Goal: Navigation & Orientation: Find specific page/section

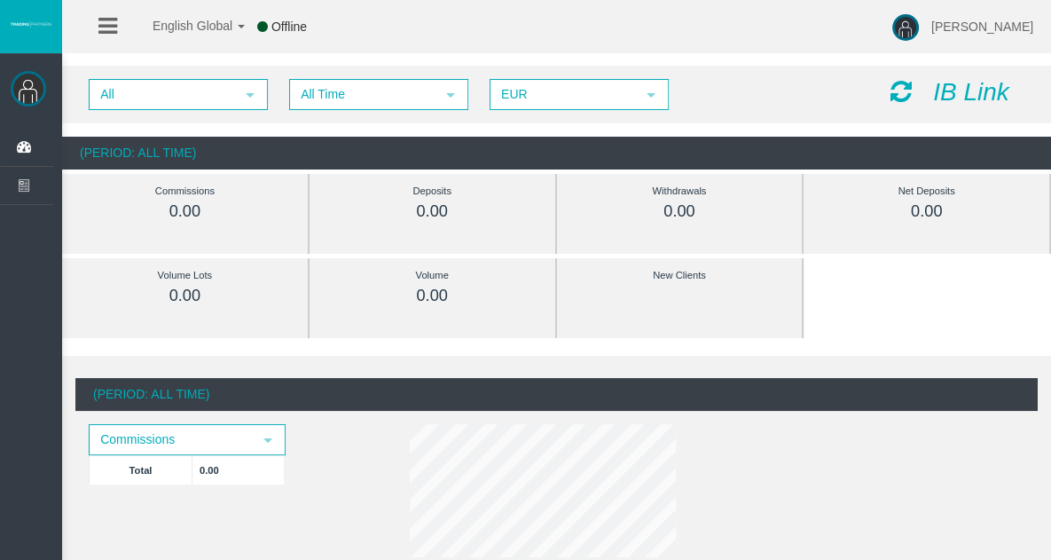
click at [900, 98] on icon at bounding box center [901, 91] width 21 height 25
click at [0, 0] on span "Trading" at bounding box center [0, 0] width 0 height 0
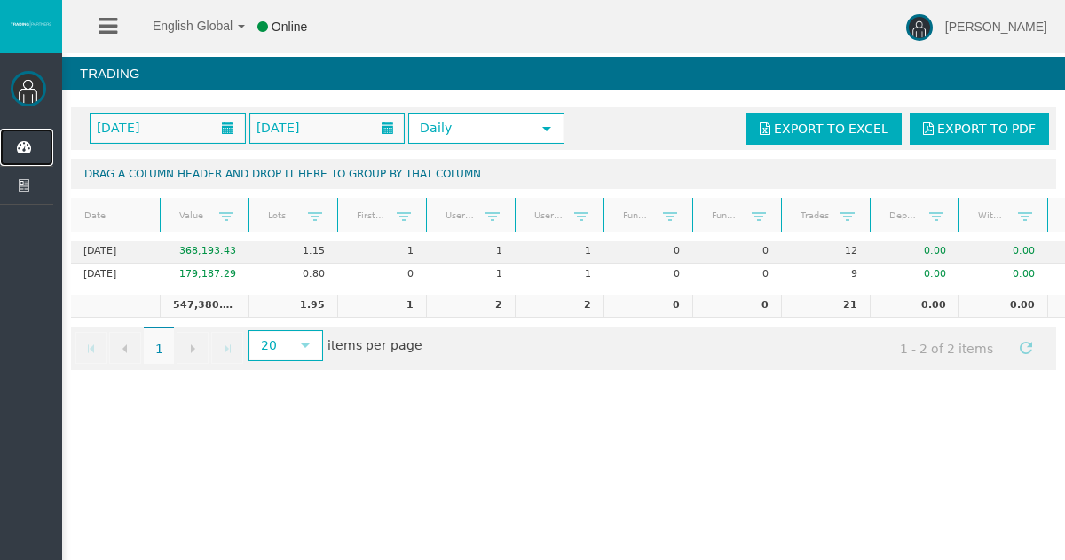
click at [20, 142] on icon at bounding box center [23, 147] width 47 height 37
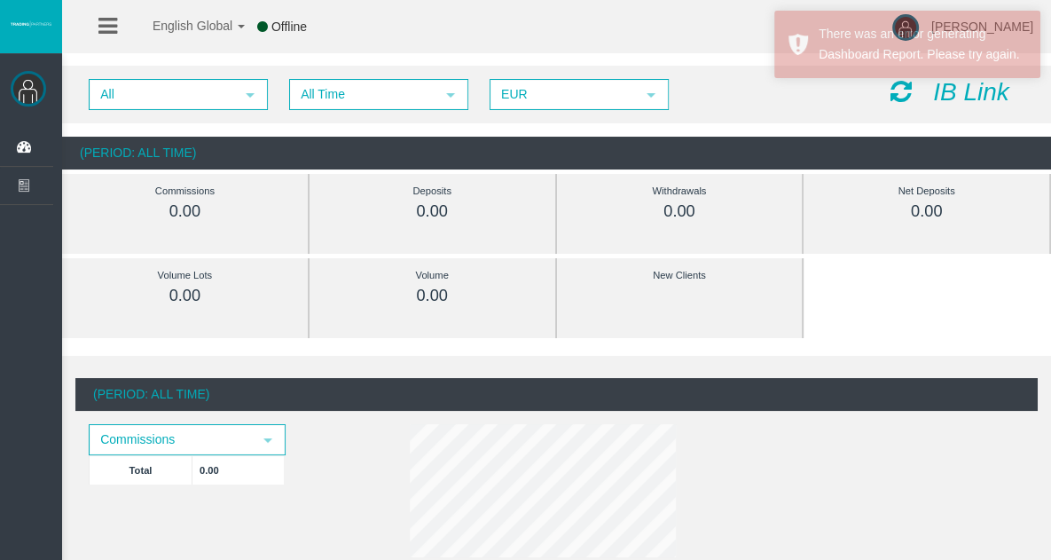
click at [903, 89] on icon at bounding box center [901, 91] width 21 height 25
